Goal: Task Accomplishment & Management: Complete application form

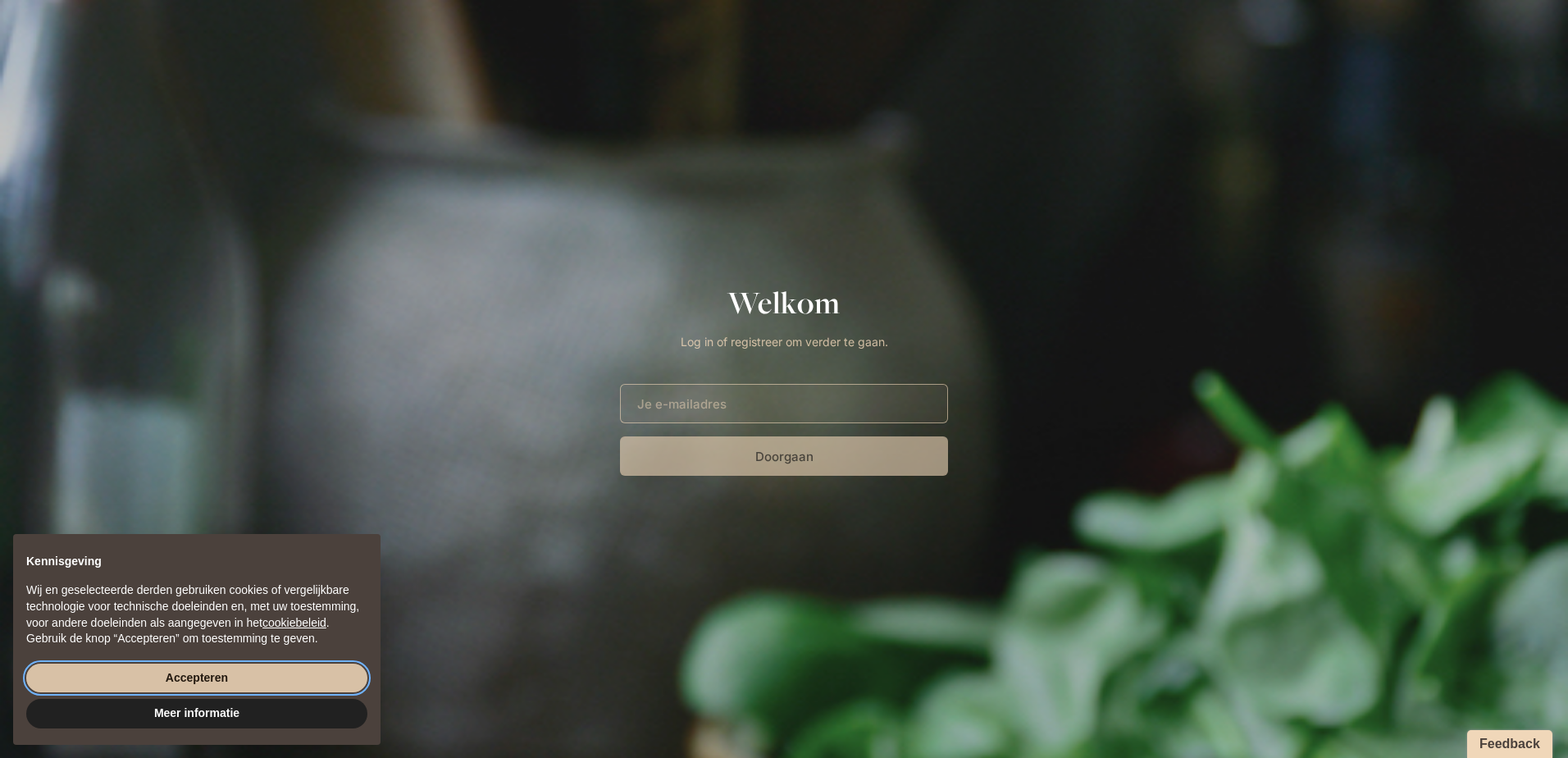
click at [225, 683] on button "Accepteren" at bounding box center [196, 679] width 341 height 30
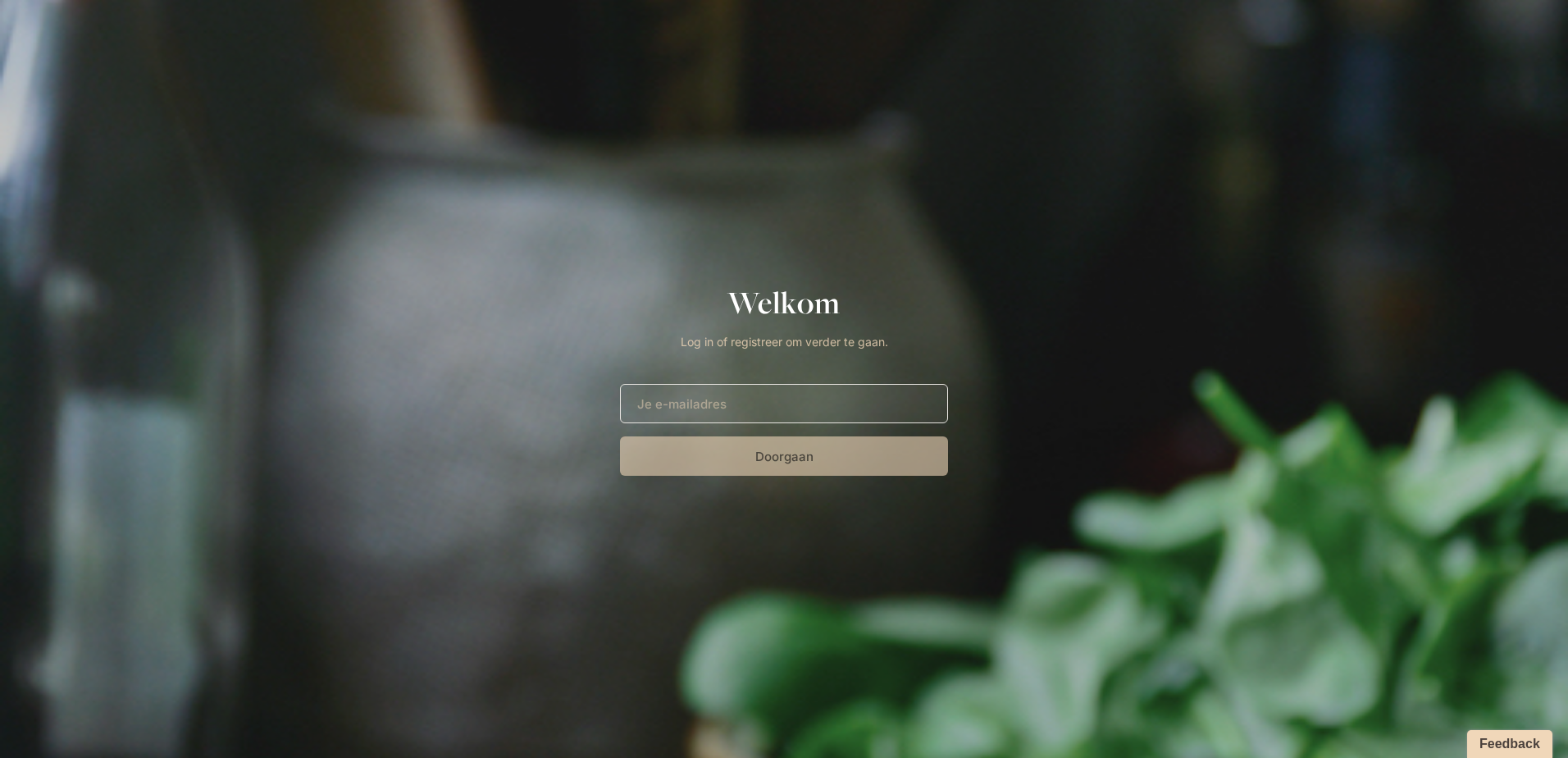
click at [787, 412] on input "E-mailadres" at bounding box center [784, 403] width 328 height 39
type input "[PERSON_NAME][EMAIL_ADDRESS][DOMAIN_NAME]"
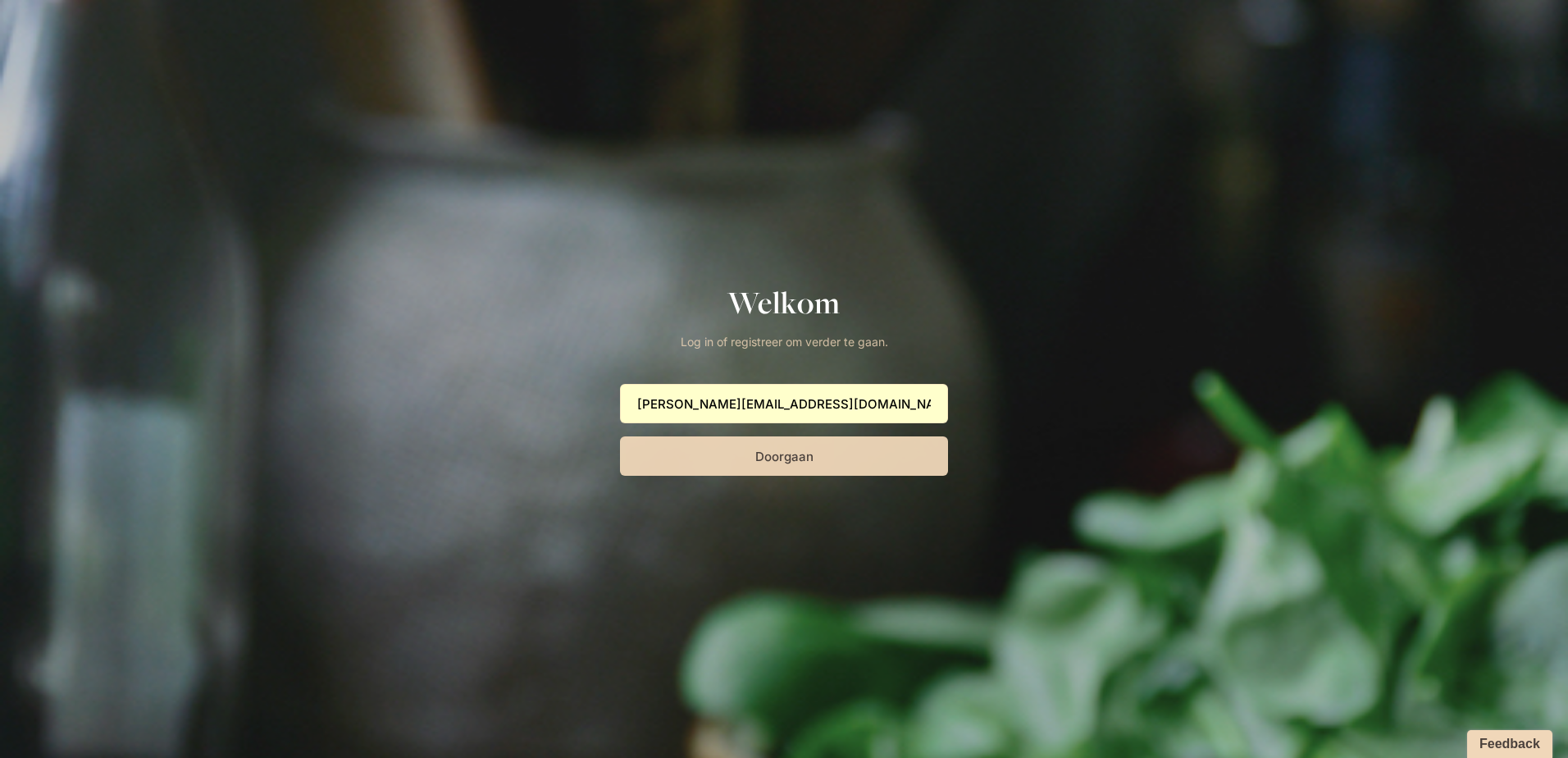
click at [822, 461] on button "Doorgaan" at bounding box center [784, 456] width 328 height 39
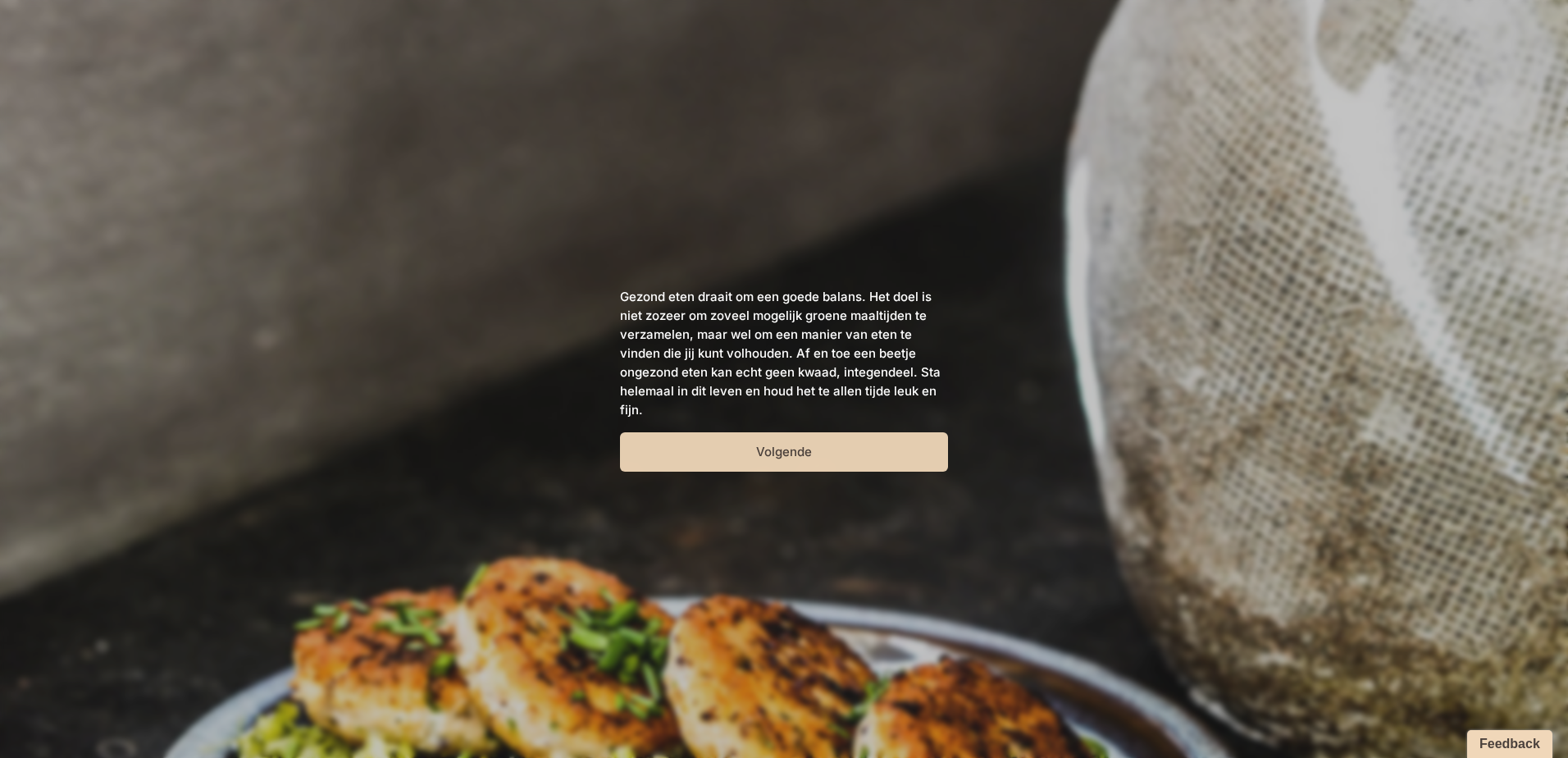
click at [810, 455] on button "Volgende" at bounding box center [784, 452] width 328 height 39
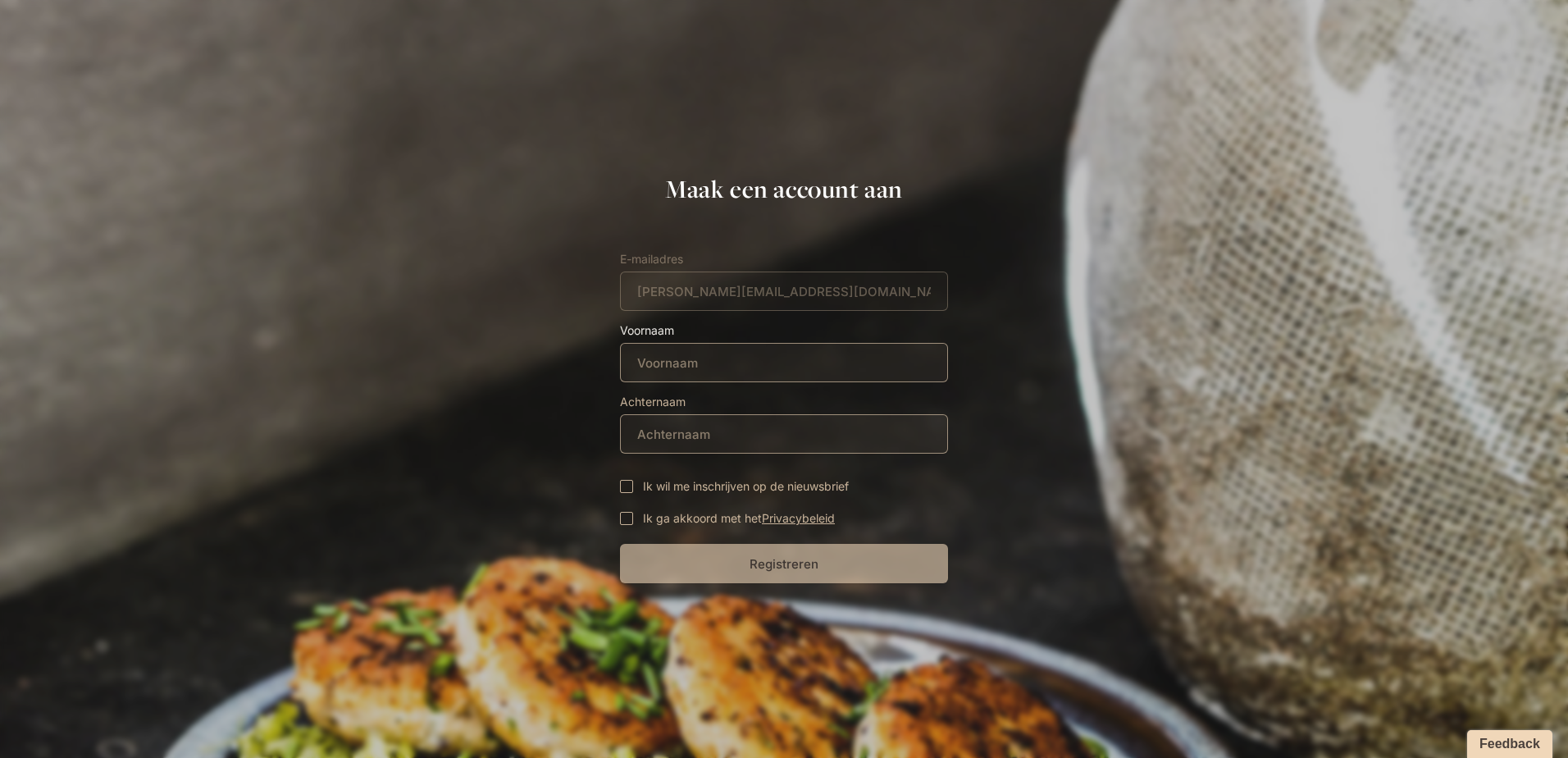
click at [755, 362] on input "Voornaam" at bounding box center [784, 362] width 328 height 39
type input "[PERSON_NAME]"
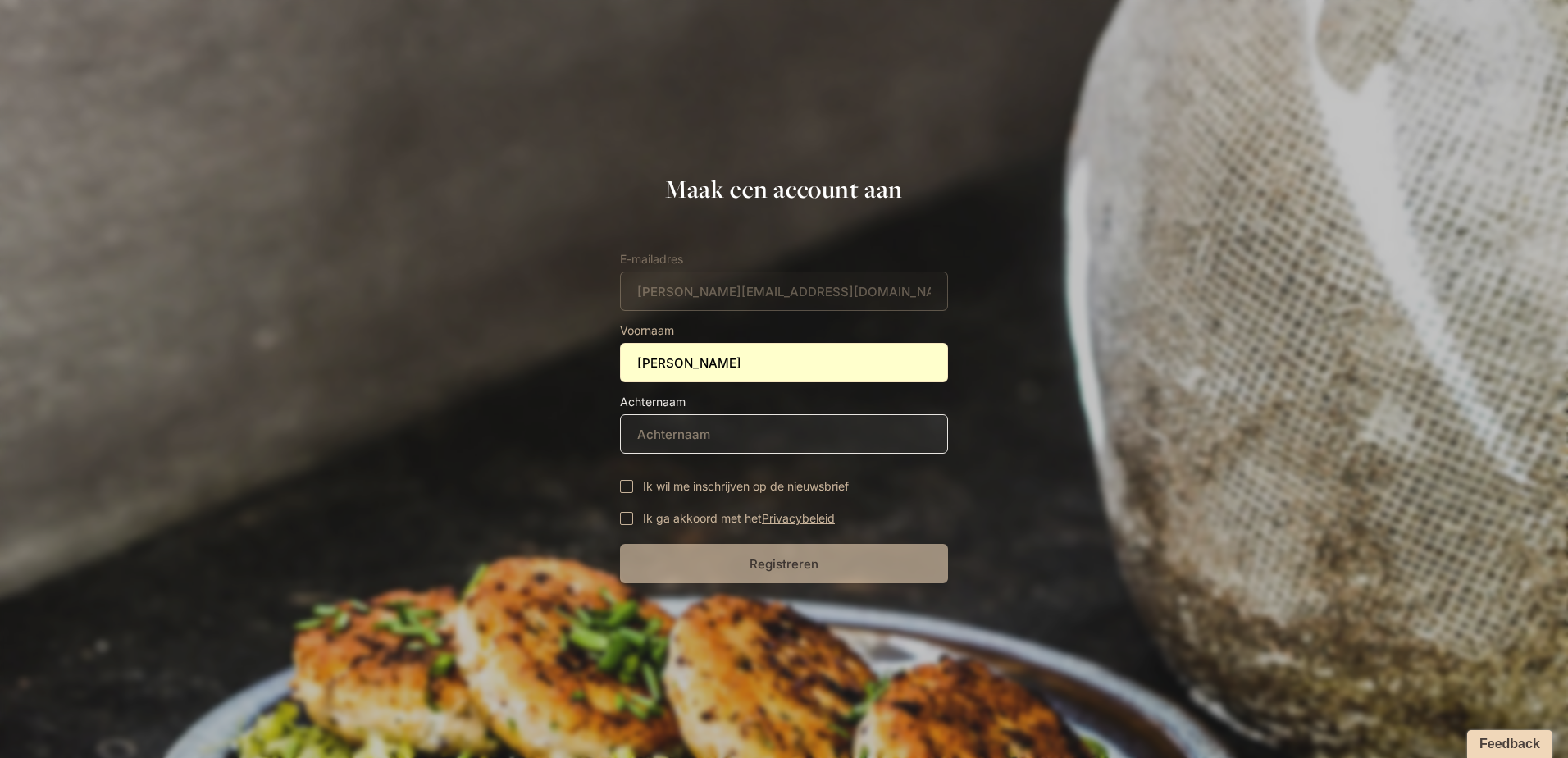
type input "Van den Poel"
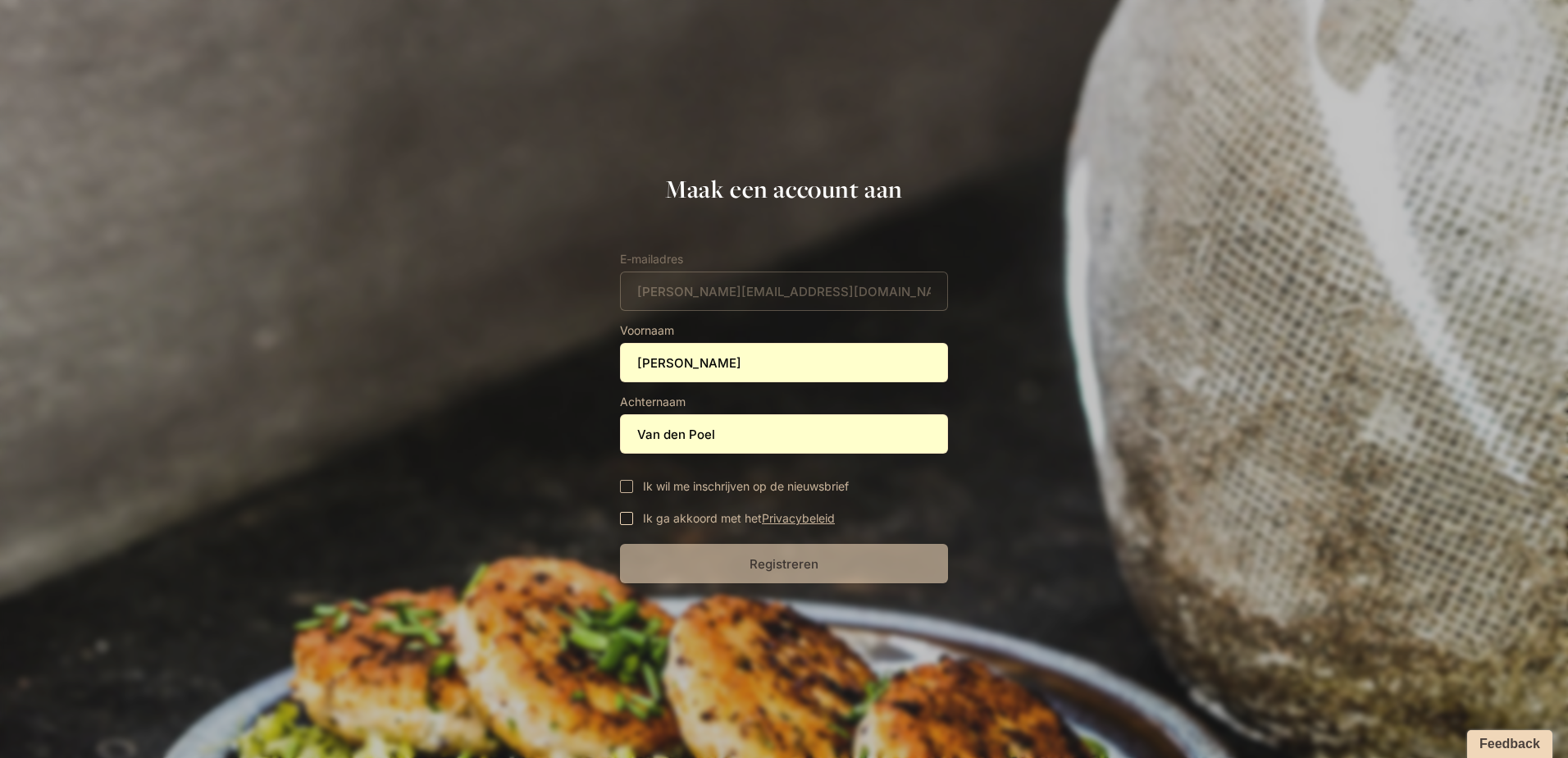
click at [711, 517] on span "Ik ga akkoord met het Privacybeleid" at bounding box center [739, 518] width 192 height 19
click at [0, 0] on input "Ik ga akkoord met het Privacybeleid" at bounding box center [0, 0] width 0 height 0
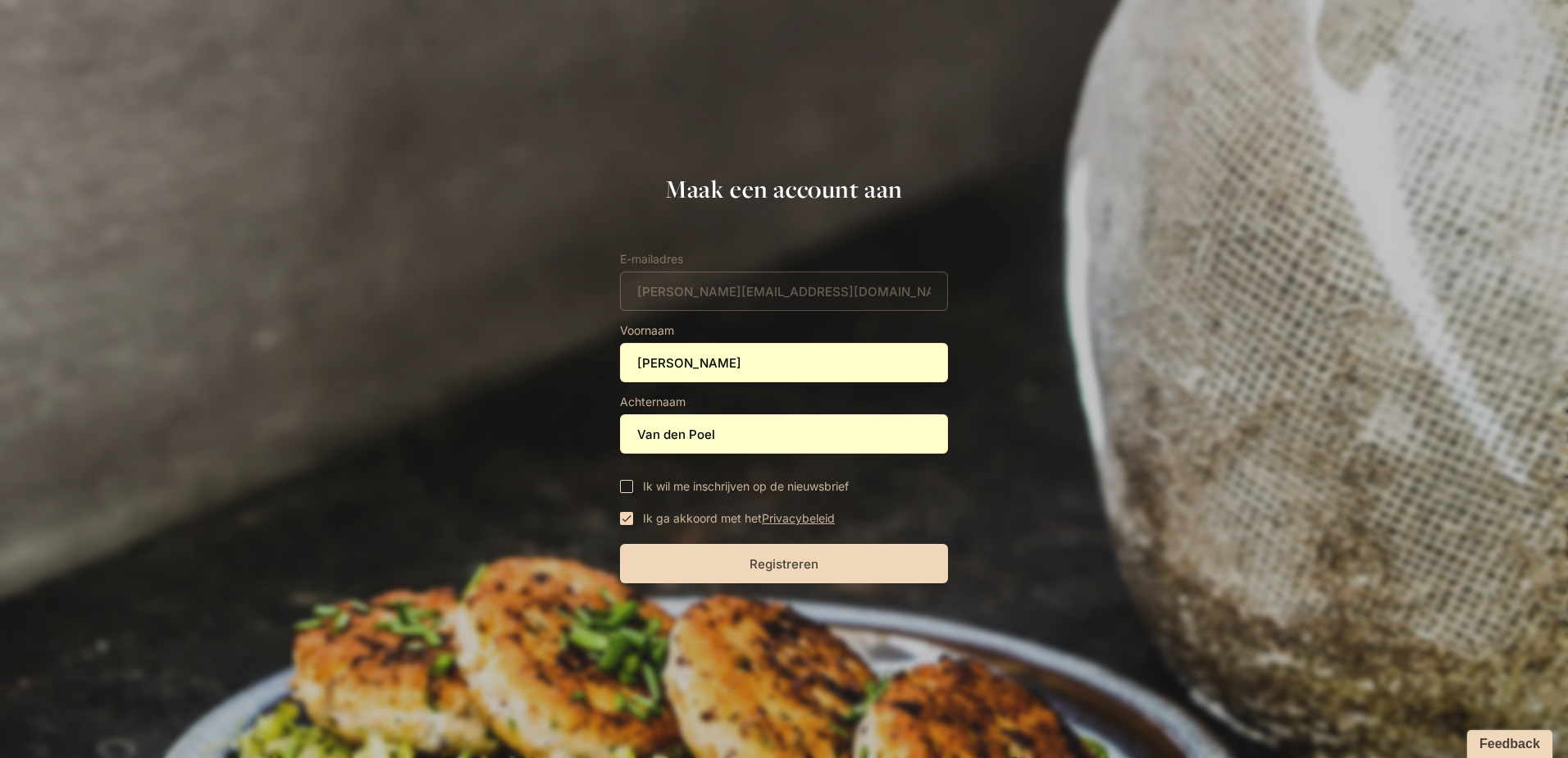
click at [711, 488] on span "Ik wil me inschrijven op de nieuwsbrief" at bounding box center [746, 486] width 206 height 19
click at [0, 0] on input "Ik wil me inschrijven op de nieuwsbrief" at bounding box center [0, 0] width 0 height 0
click at [751, 566] on button "Registreren" at bounding box center [784, 564] width 328 height 39
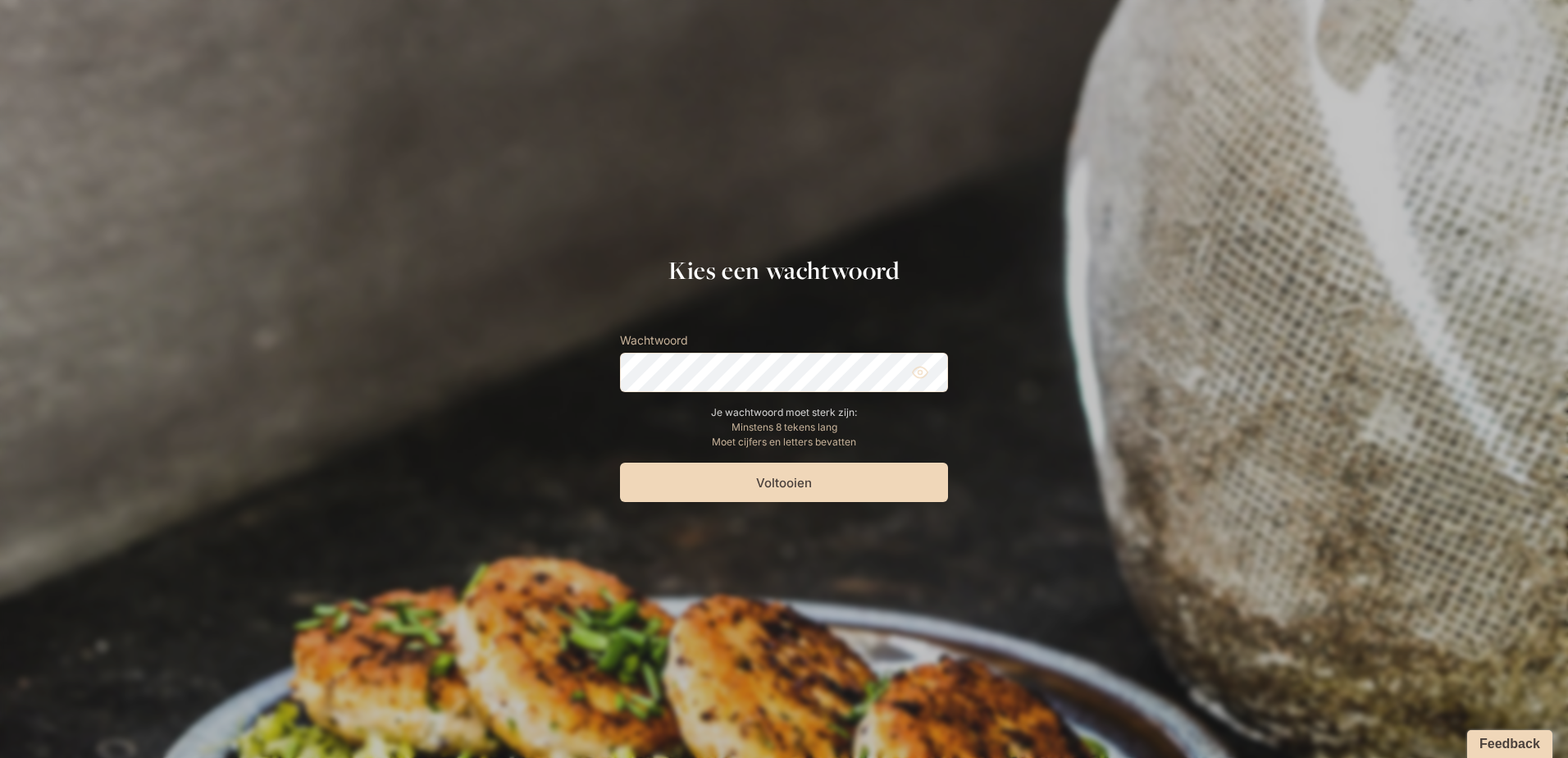
click at [939, 370] on span at bounding box center [939, 372] width 13 height 13
click at [800, 481] on button "Voltooien" at bounding box center [784, 482] width 328 height 39
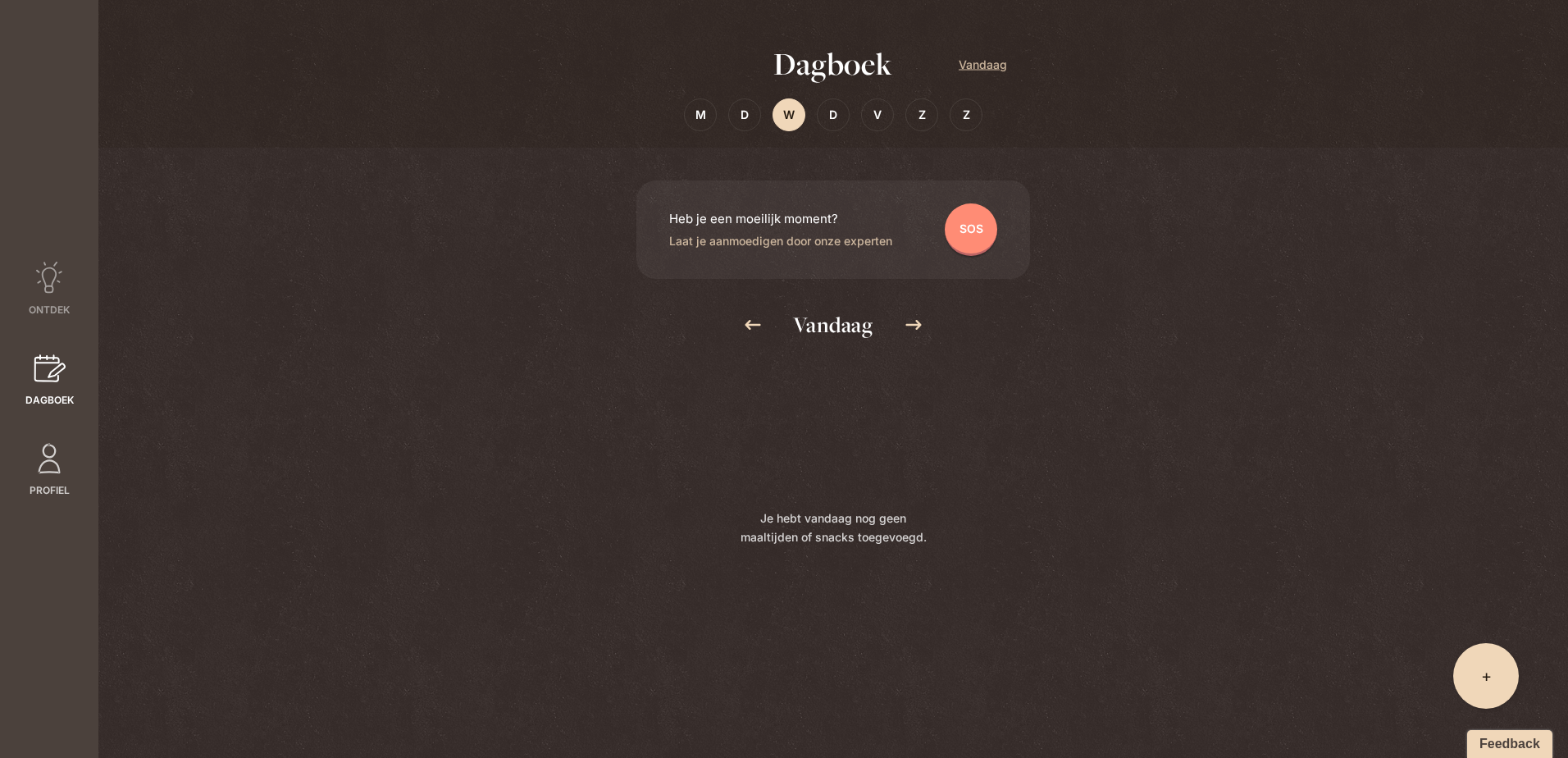
click at [54, 472] on icon at bounding box center [49, 459] width 22 height 31
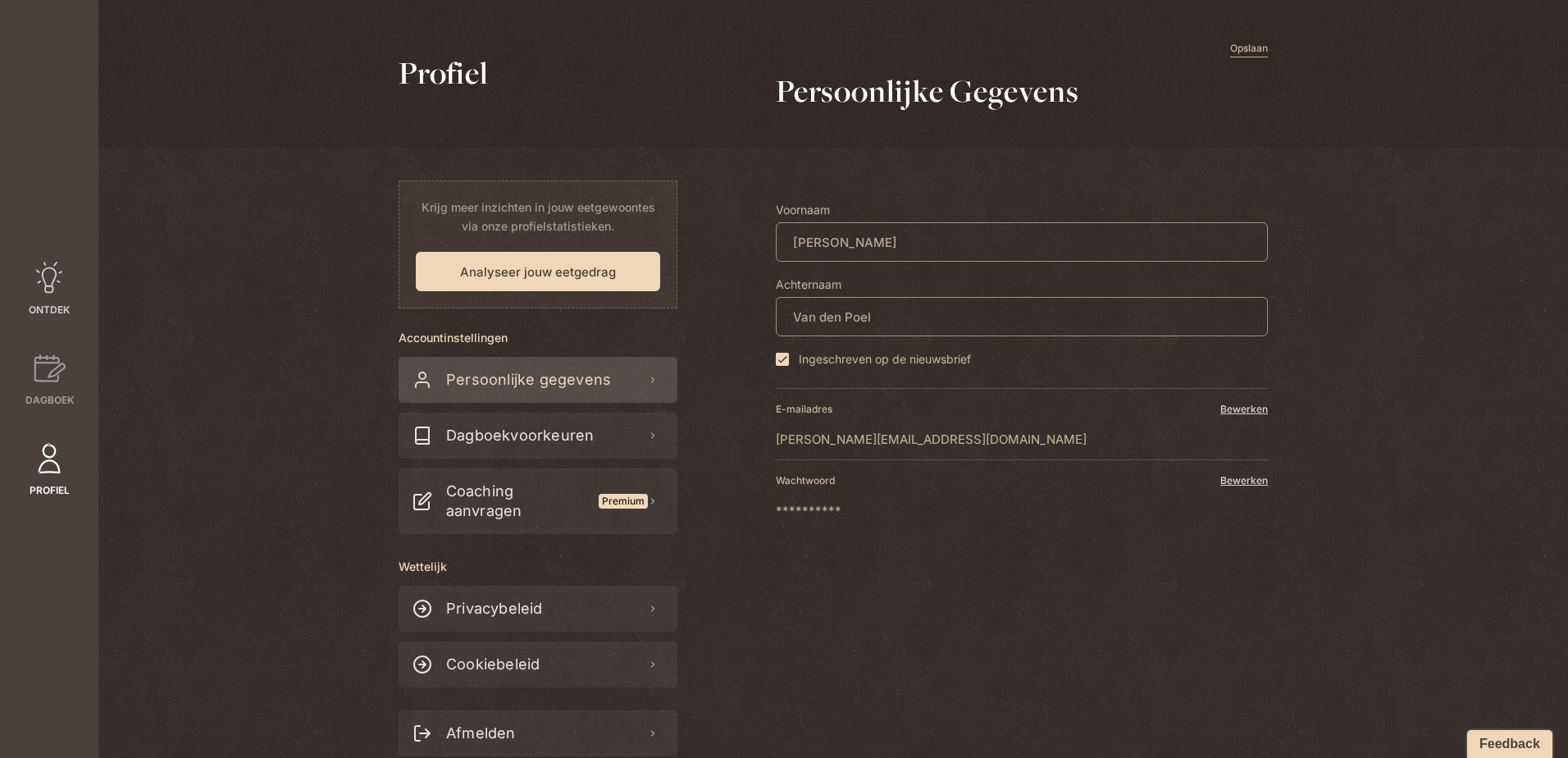
click at [46, 281] on icon at bounding box center [49, 278] width 32 height 32
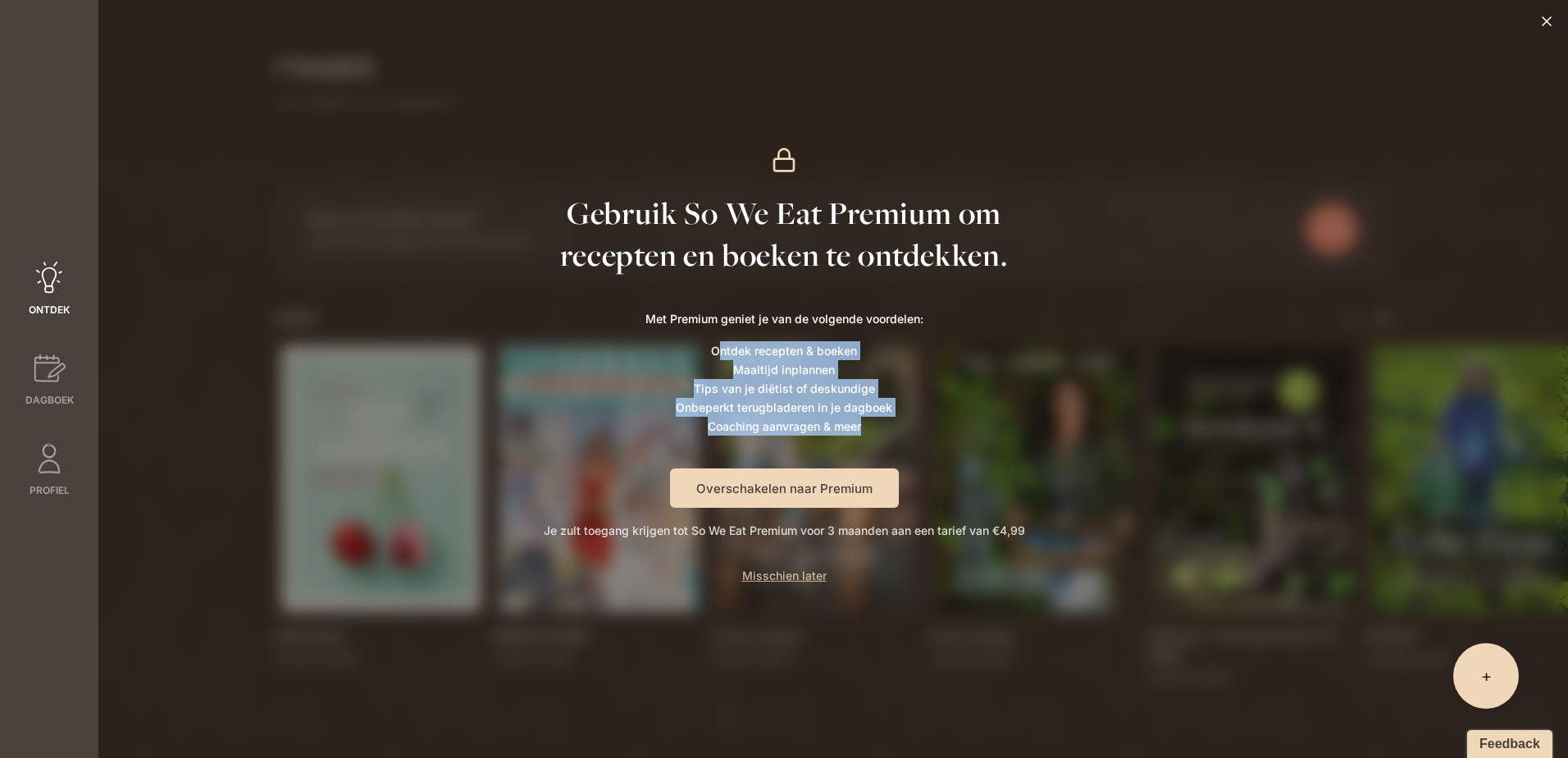
drag, startPoint x: 719, startPoint y: 350, endPoint x: 921, endPoint y: 430, distance: 217.3
click at [921, 430] on ul "Ontdek recepten & boeken Maaltijd inplannen Tips van je diëtist of deskundige O…" at bounding box center [784, 388] width 278 height 94
click at [921, 430] on li "Coaching aanvragen & meer" at bounding box center [784, 426] width 278 height 19
drag, startPoint x: 952, startPoint y: 439, endPoint x: 649, endPoint y: 368, distance: 311.2
click at [649, 368] on div "Gebruik So We Eat Premium om recepten en boeken te ontdekken. Met Premium genie…" at bounding box center [785, 379] width 482 height 596
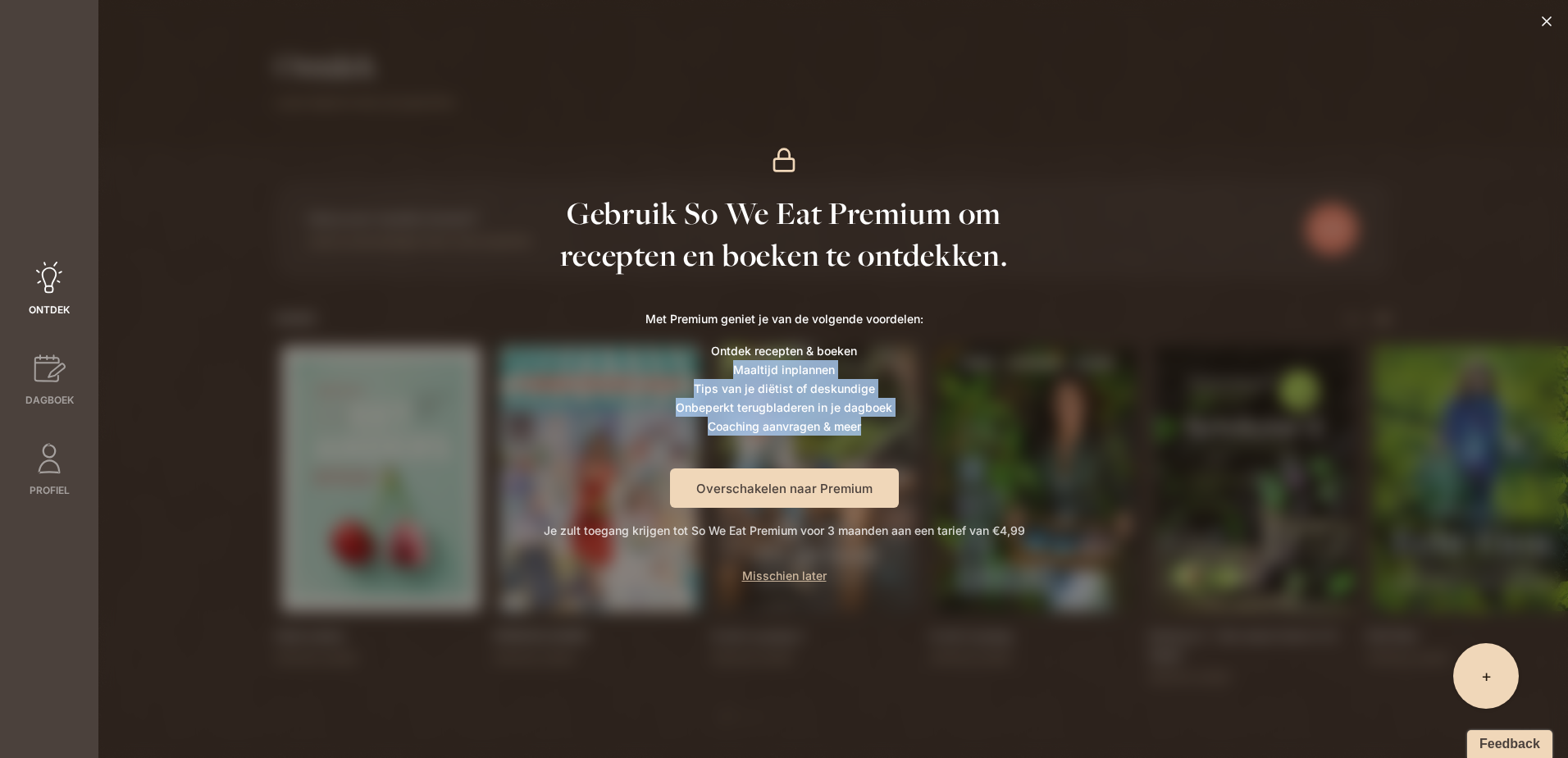
drag, startPoint x: 647, startPoint y: 373, endPoint x: 653, endPoint y: 414, distance: 41.4
click at [647, 373] on li "Maaltijd inplannen" at bounding box center [784, 369] width 278 height 19
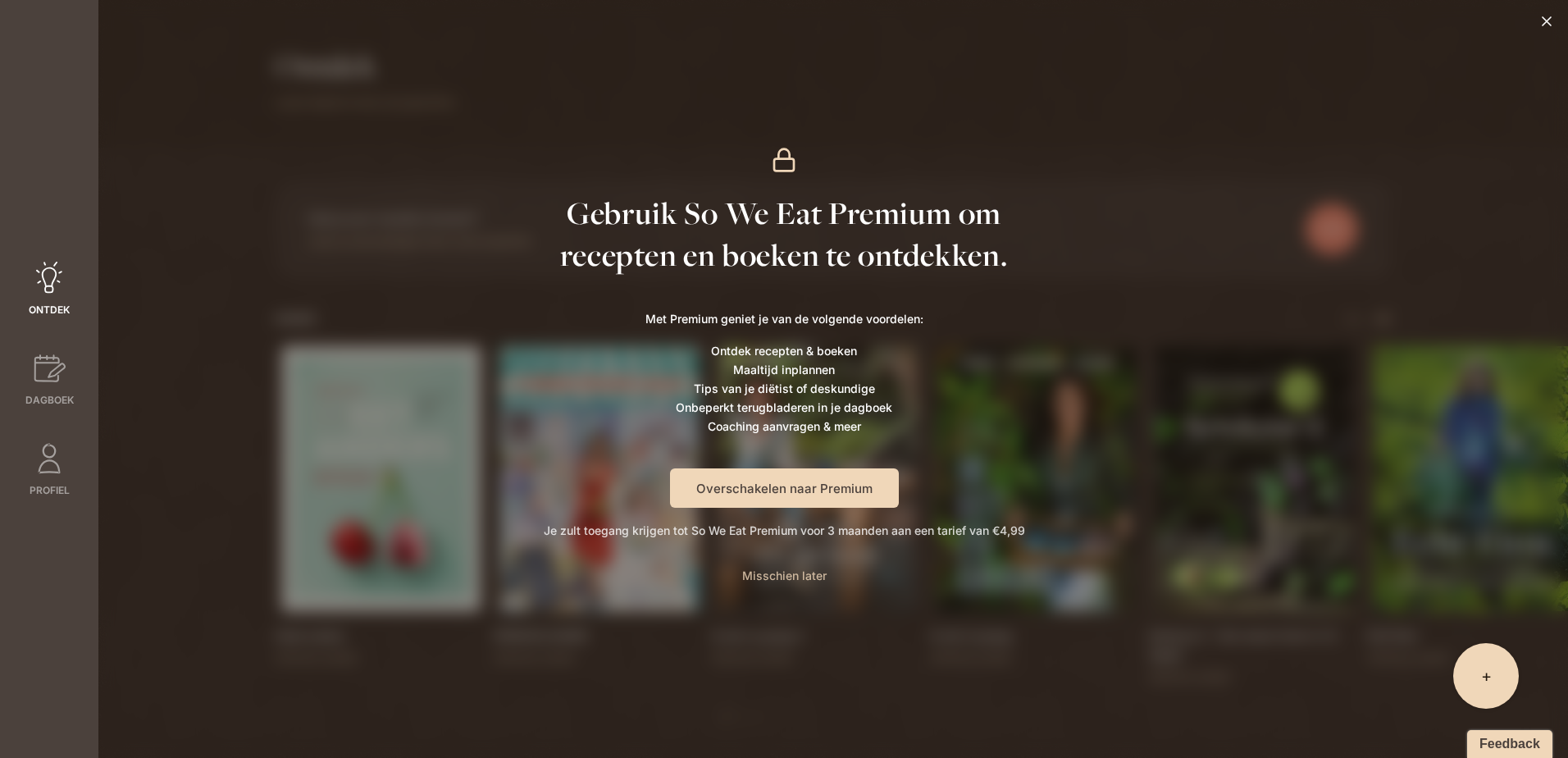
click at [783, 577] on span "Misschien later" at bounding box center [784, 575] width 85 height 14
